Goal: Information Seeking & Learning: Find specific fact

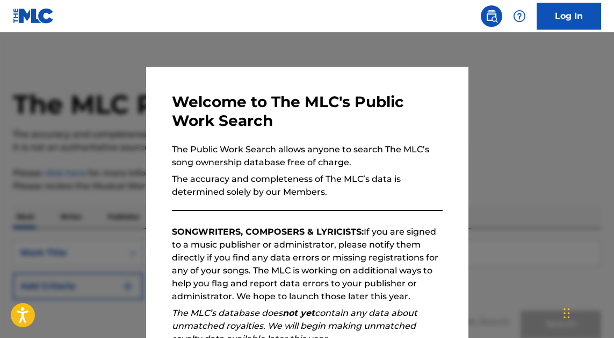
scroll to position [154, 0]
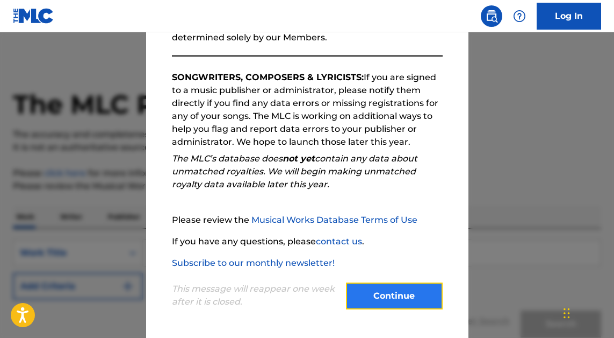
click at [421, 302] on button "Continue" at bounding box center [394, 295] width 97 height 27
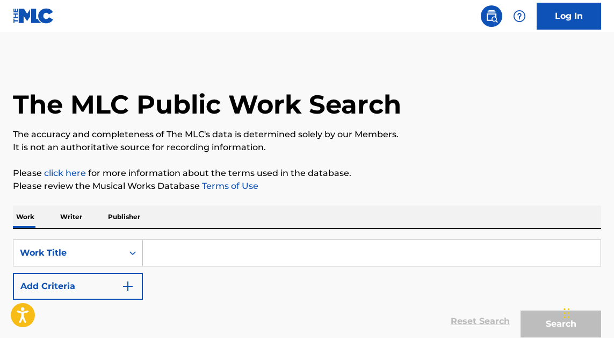
click at [167, 252] on input "Search Form" at bounding box center [372, 253] width 458 height 26
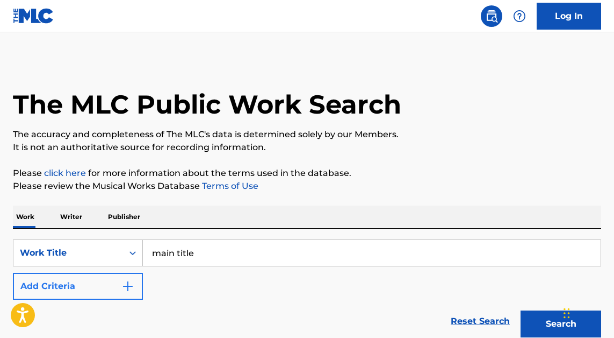
type input "main title"
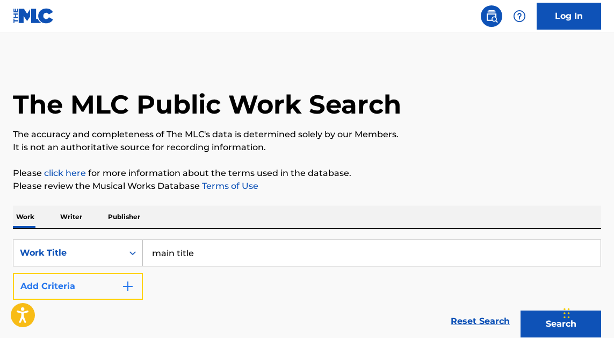
click at [75, 291] on button "Add Criteria" at bounding box center [78, 286] width 130 height 27
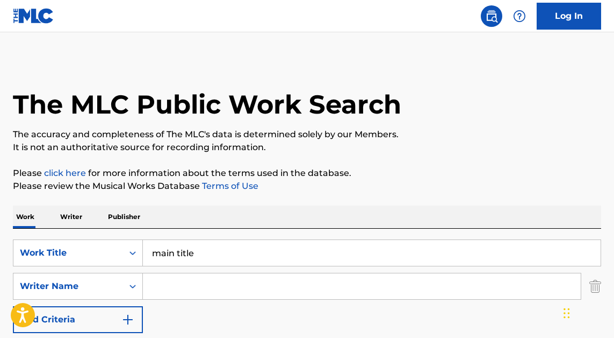
click at [176, 288] on input "Search Form" at bounding box center [362, 286] width 438 height 26
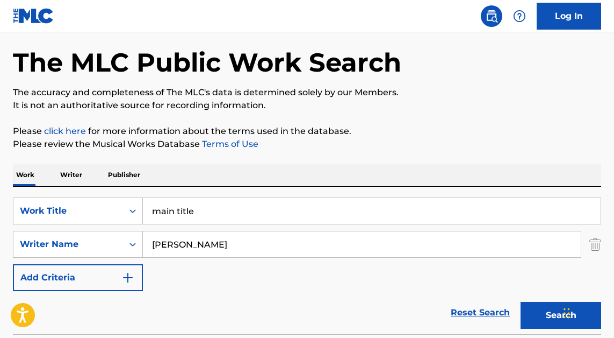
scroll to position [37, 0]
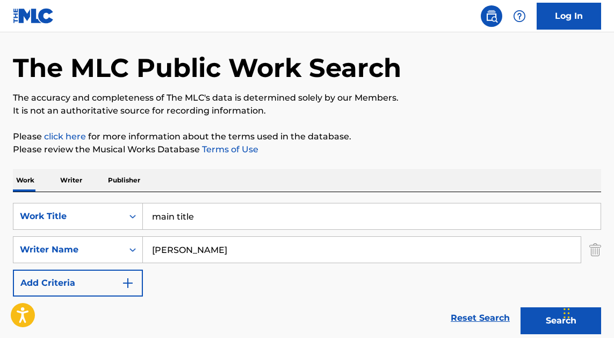
click at [149, 251] on input "[PERSON_NAME]" at bounding box center [362, 250] width 438 height 26
type input "[PERSON_NAME]"
click at [521, 307] on button "Search" at bounding box center [561, 320] width 81 height 27
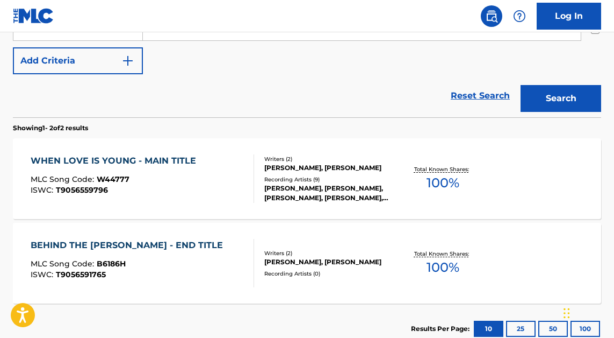
scroll to position [259, 0]
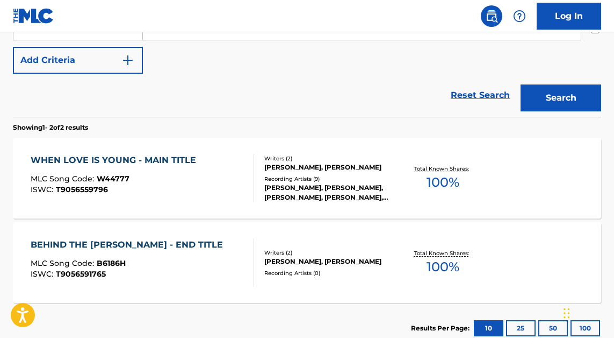
click at [367, 56] on div "SearchWithCriteriafd0fef6d-1956-4a9b-8bbf-83cb593b676a Work Title main title Se…" at bounding box center [307, 27] width 589 height 94
